Goal: Use online tool/utility: Utilize a website feature to perform a specific function

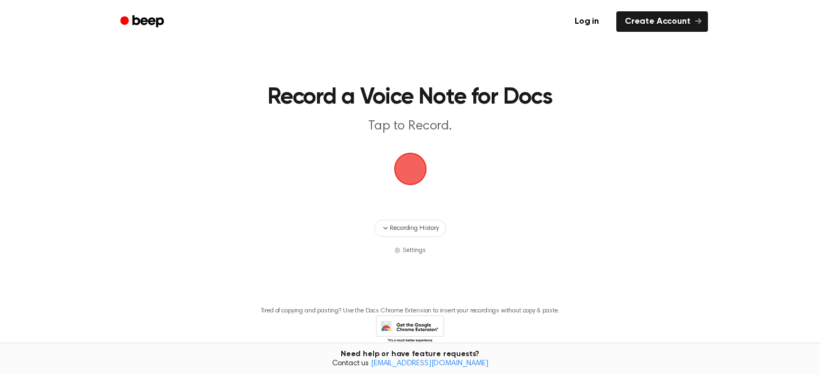
click at [413, 172] on span "button" at bounding box center [410, 169] width 30 height 30
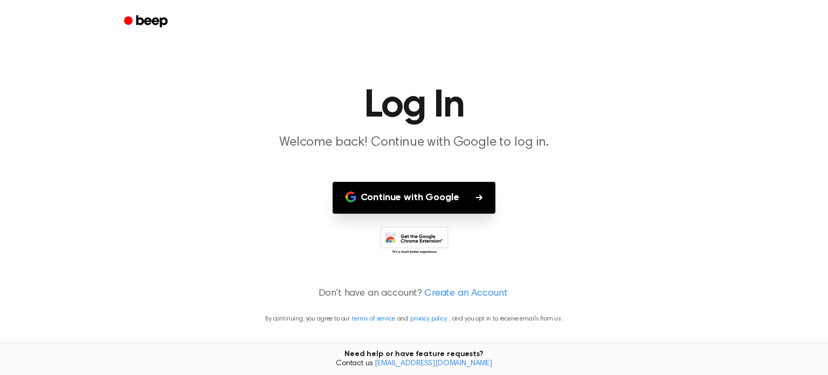
click at [437, 200] on button "Continue with Google" at bounding box center [414, 198] width 163 height 32
click at [430, 200] on button "Continue with Google" at bounding box center [414, 198] width 163 height 32
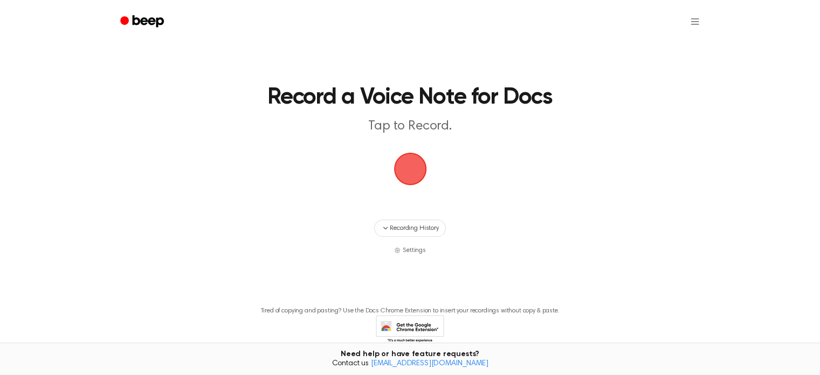
click at [405, 172] on span "button" at bounding box center [409, 168] width 35 height 35
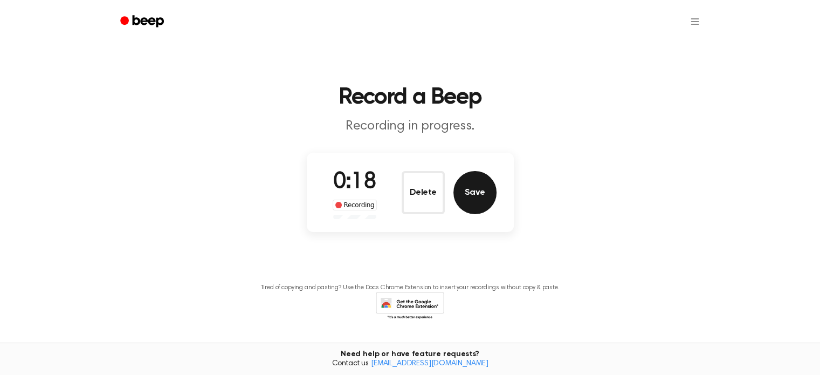
click at [483, 200] on button "Save" at bounding box center [474, 192] width 43 height 43
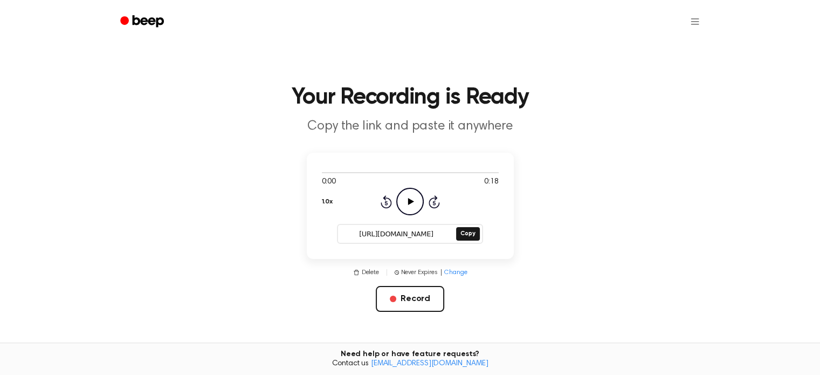
click at [414, 202] on icon "Play Audio" at bounding box center [409, 201] width 27 height 27
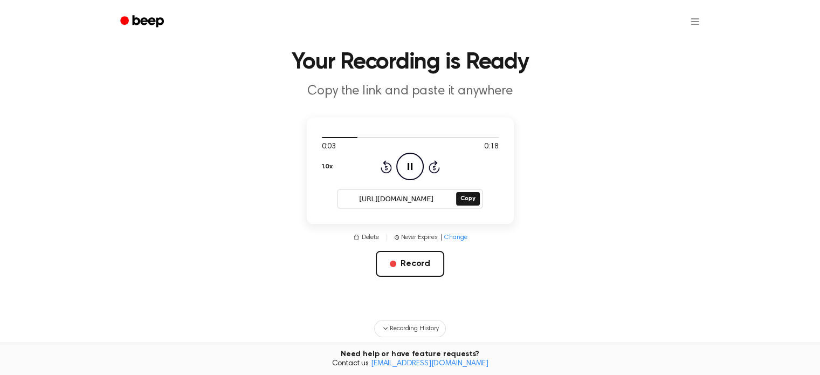
scroll to position [54, 0]
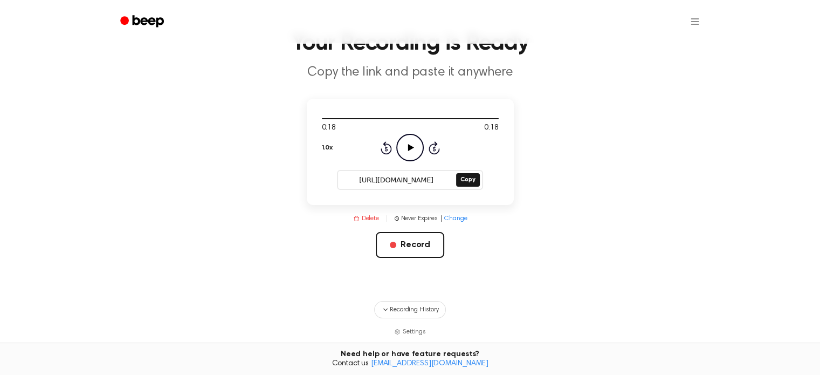
click at [365, 218] on button "Delete" at bounding box center [366, 218] width 26 height 10
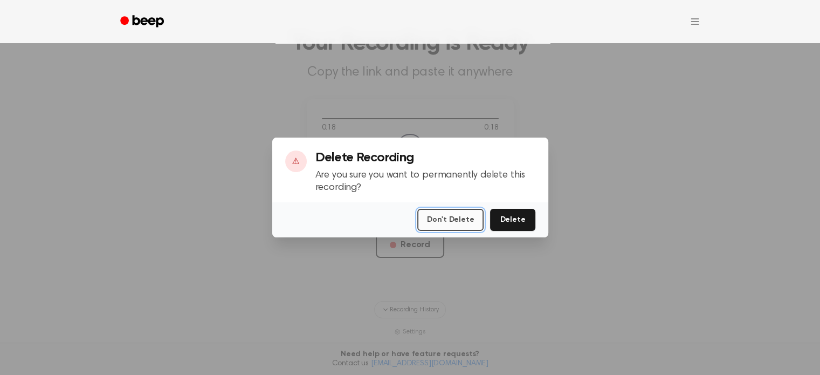
click at [467, 217] on button "Don't Delete" at bounding box center [450, 220] width 66 height 22
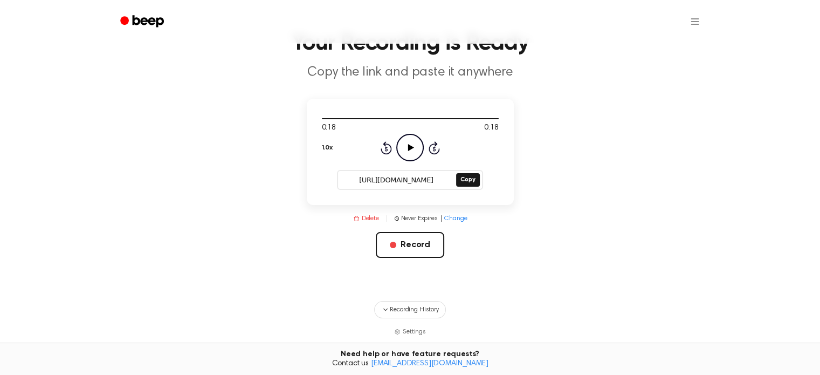
click at [354, 218] on icon "button" at bounding box center [356, 218] width 6 height 6
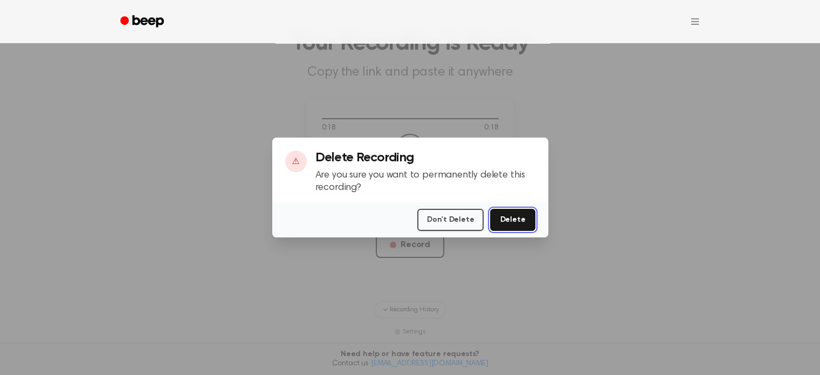
click at [514, 217] on button "Delete" at bounding box center [512, 220] width 45 height 22
